Goal: Share content: Share content

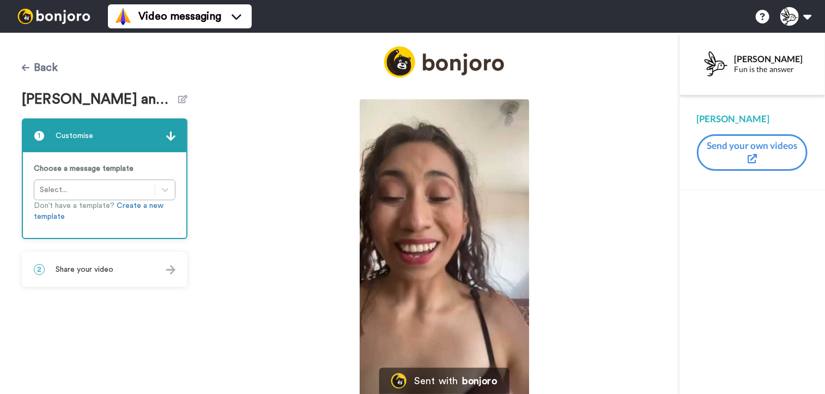
click at [39, 75] on button "Back" at bounding box center [40, 68] width 36 height 26
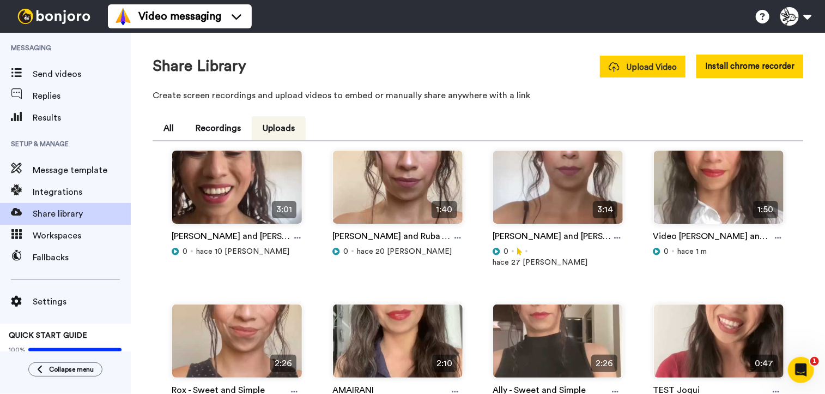
click at [644, 64] on span "Upload Video" at bounding box center [643, 67] width 68 height 11
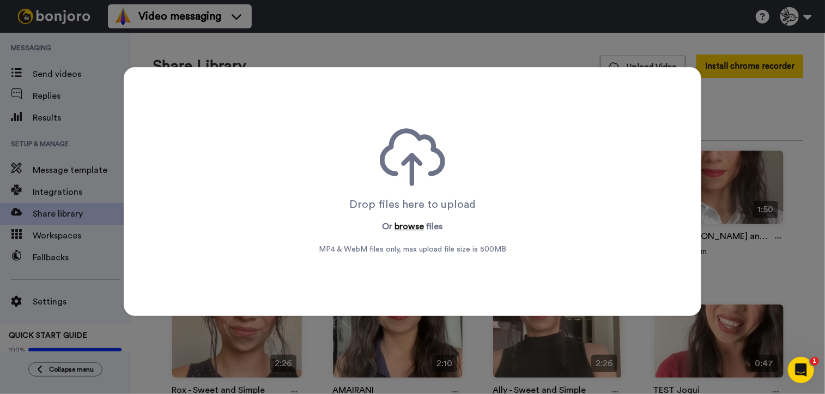
click at [407, 225] on button "browse" at bounding box center [409, 226] width 29 height 13
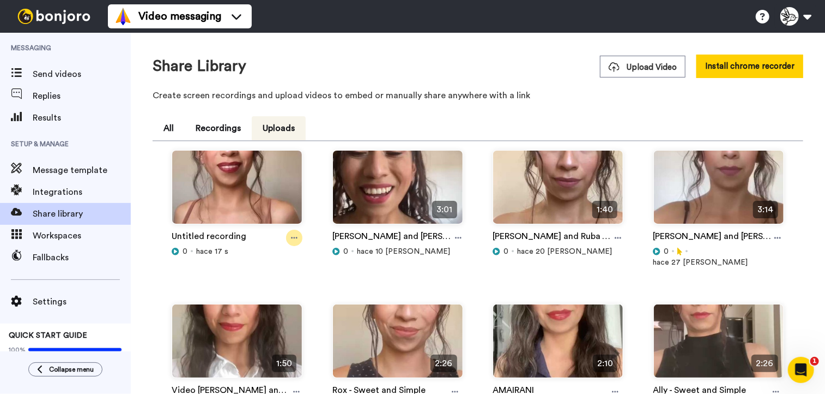
click at [291, 239] on icon at bounding box center [294, 238] width 7 height 8
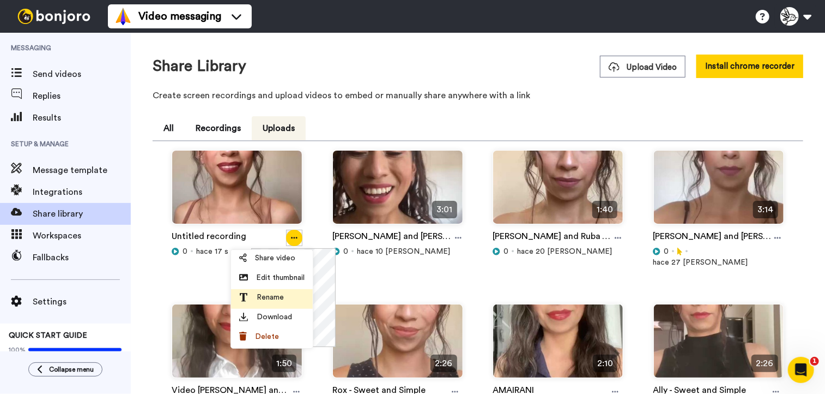
click at [281, 299] on span "Rename" at bounding box center [270, 297] width 27 height 11
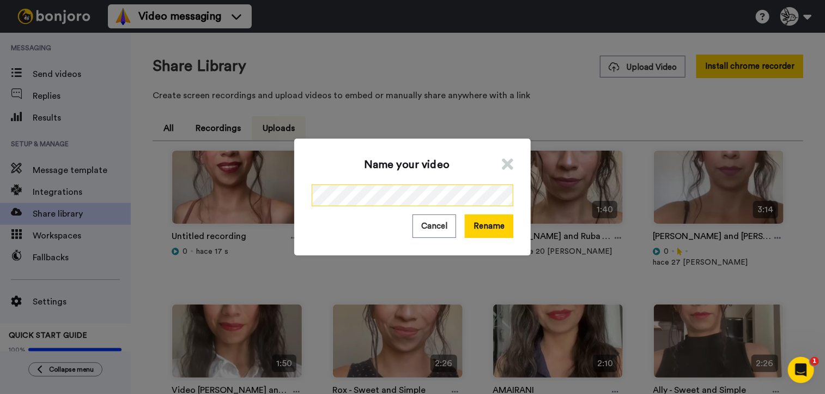
click at [174, 203] on div "Name your video Cancel Rename" at bounding box center [412, 197] width 825 height 394
click at [481, 225] on button "Rename" at bounding box center [489, 225] width 49 height 23
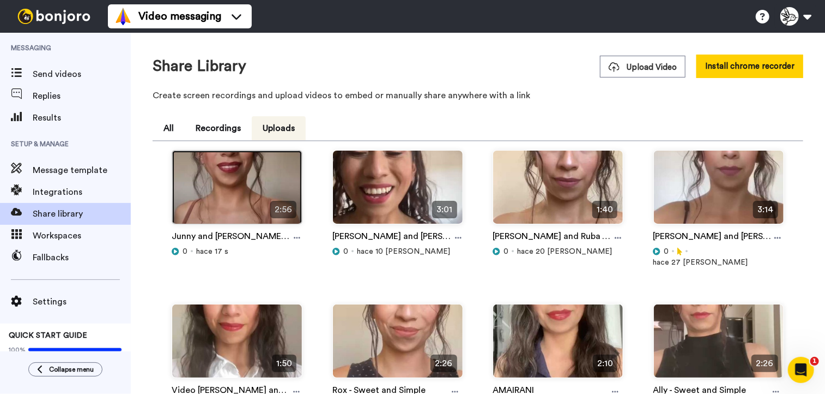
click at [230, 198] on img at bounding box center [237, 191] width 130 height 82
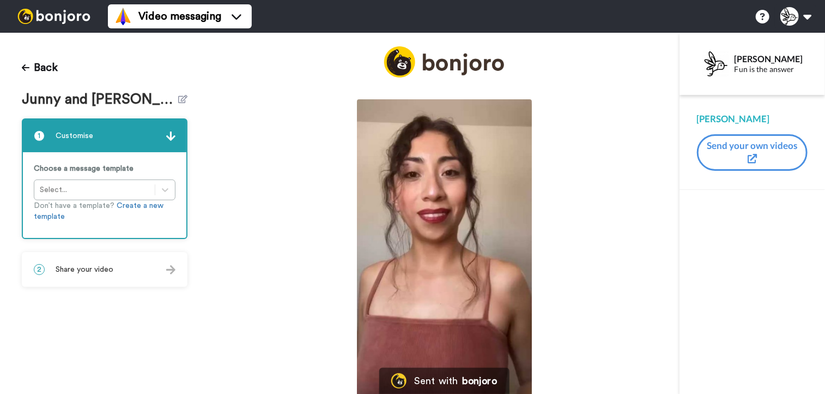
click at [78, 273] on span "Share your video" at bounding box center [85, 269] width 58 height 11
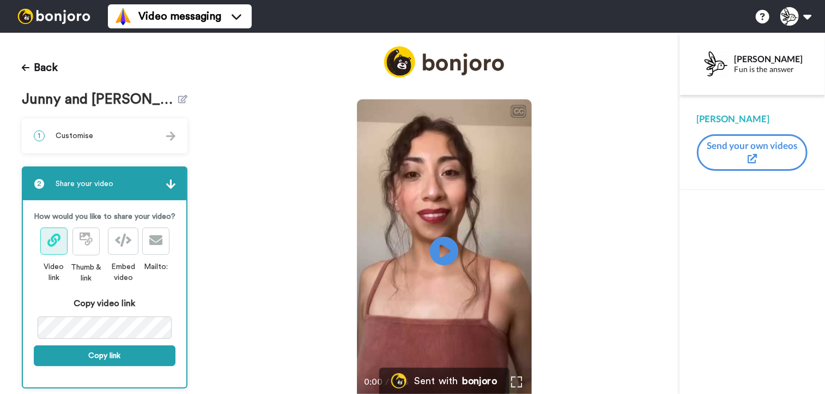
scroll to position [24, 0]
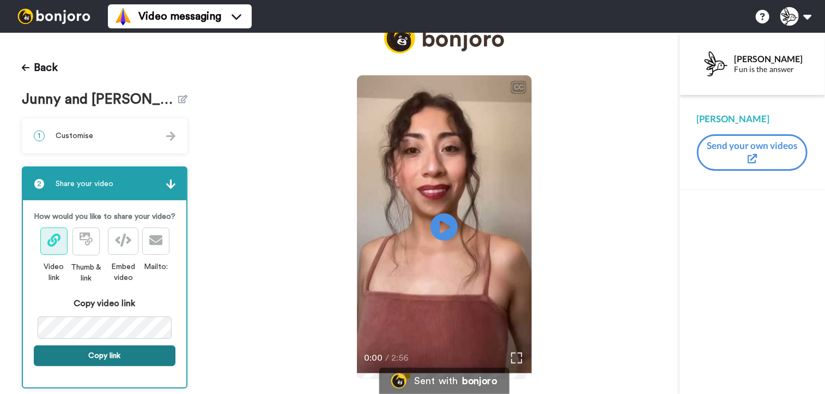
click at [93, 363] on button "Copy link" at bounding box center [105, 355] width 142 height 21
